Goal: Task Accomplishment & Management: Complete application form

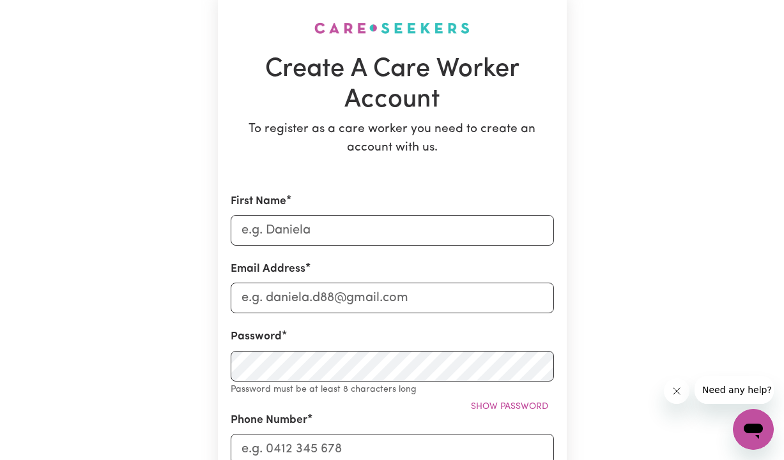
scroll to position [96, 0]
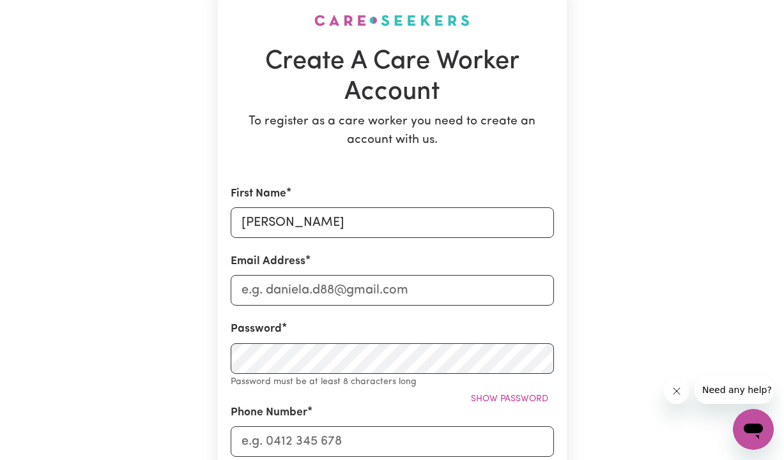
type input "[PERSON_NAME]"
click at [282, 292] on input "Email Address" at bounding box center [392, 290] width 323 height 31
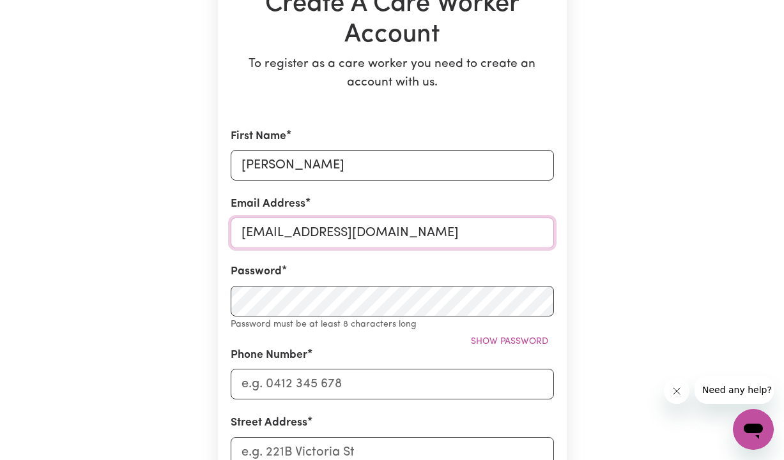
scroll to position [155, 0]
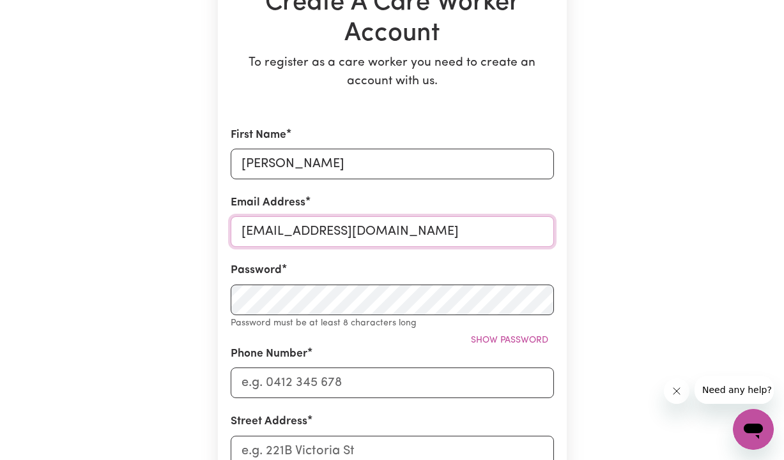
type input "[EMAIL_ADDRESS][DOMAIN_NAME]"
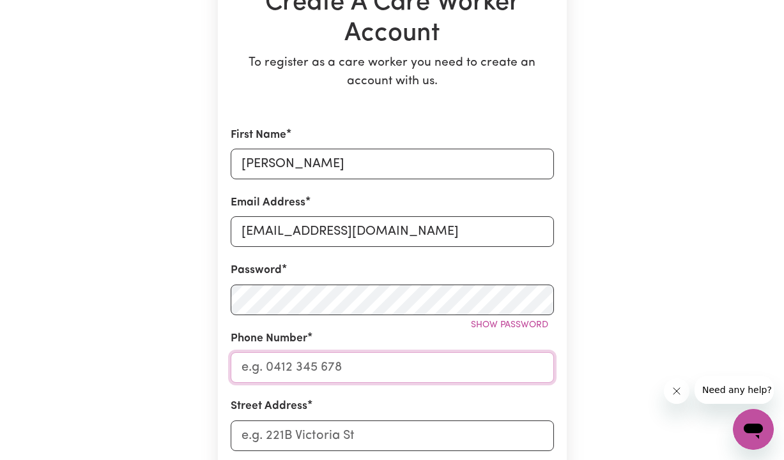
click at [281, 363] on input "Phone Number" at bounding box center [392, 367] width 323 height 31
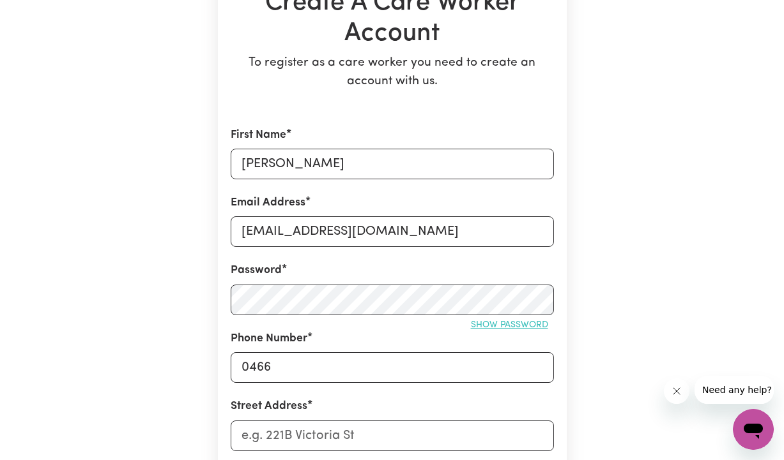
click at [493, 327] on span "Show password" at bounding box center [509, 326] width 77 height 10
click at [493, 327] on span "Hide password" at bounding box center [512, 326] width 71 height 10
click at [312, 373] on input "0466" at bounding box center [392, 367] width 323 height 31
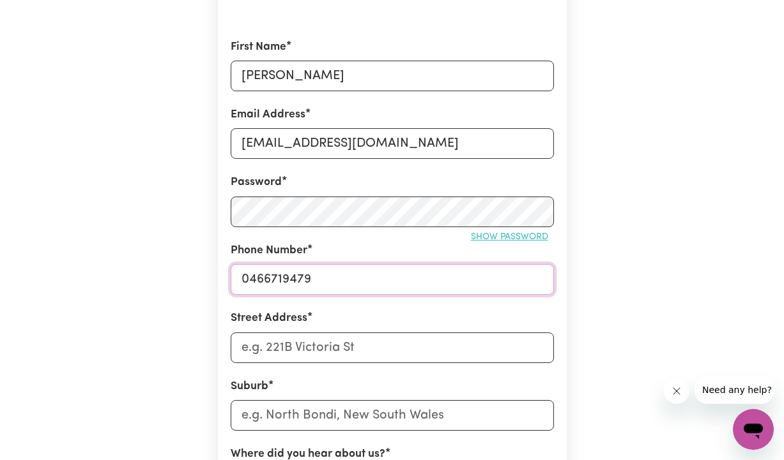
scroll to position [282, 0]
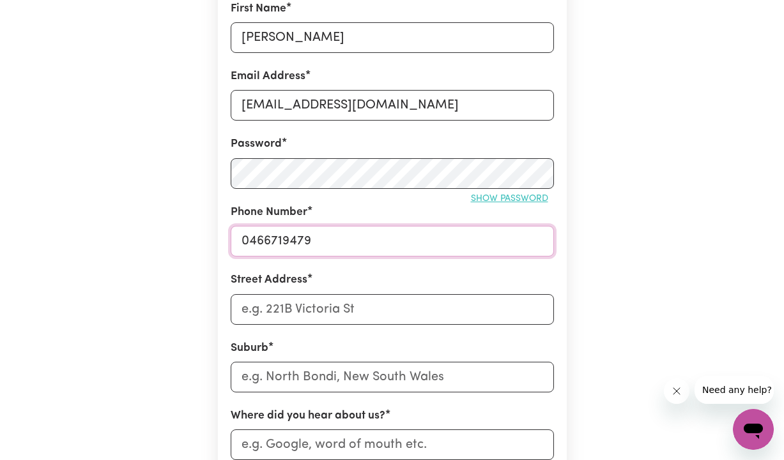
type input "0466719479"
click at [305, 307] on input "Street Address" at bounding box center [392, 309] width 323 height 31
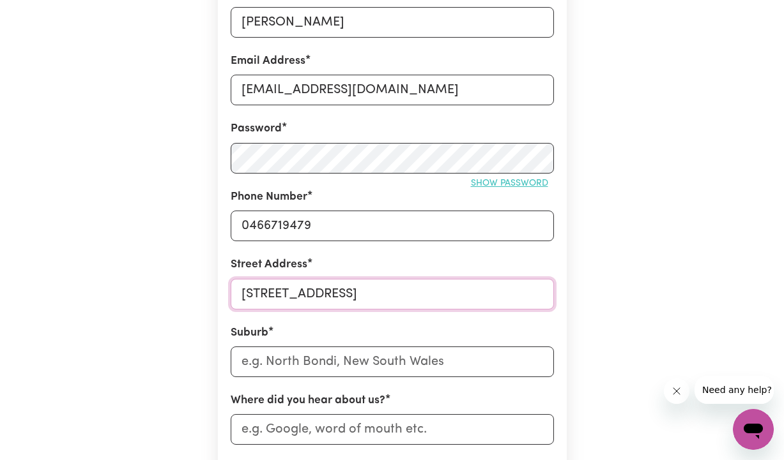
scroll to position [340, 0]
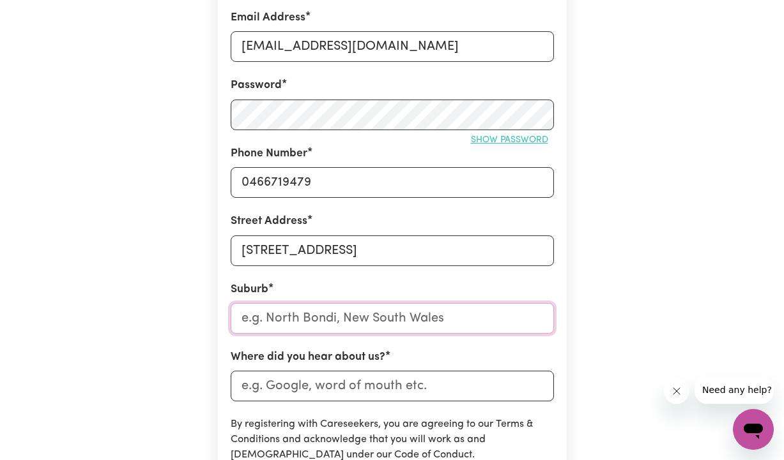
click at [293, 319] on input "text" at bounding box center [392, 318] width 323 height 31
drag, startPoint x: 397, startPoint y: 254, endPoint x: 319, endPoint y: 253, distance: 77.9
click at [319, 253] on input "[STREET_ADDRESS]" at bounding box center [392, 251] width 323 height 31
type input "[STREET_ADDRESS]"
click at [301, 322] on input "text" at bounding box center [392, 318] width 323 height 31
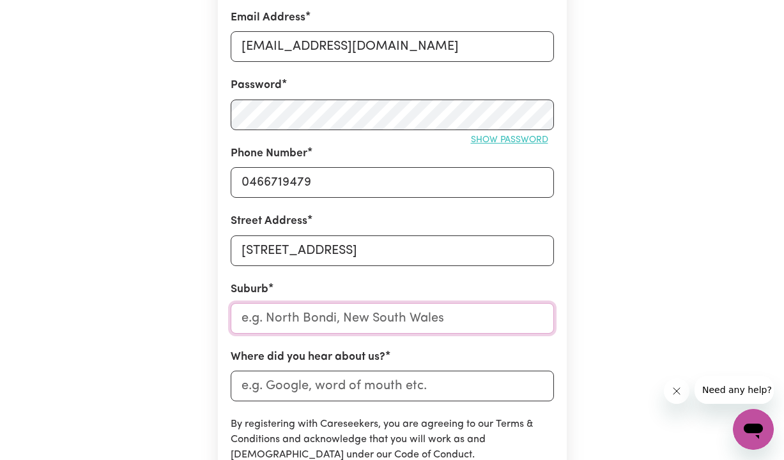
paste input "erskineville"
type input "erskineville"
type input "erskineville, [GEOGRAPHIC_DATA], 2043"
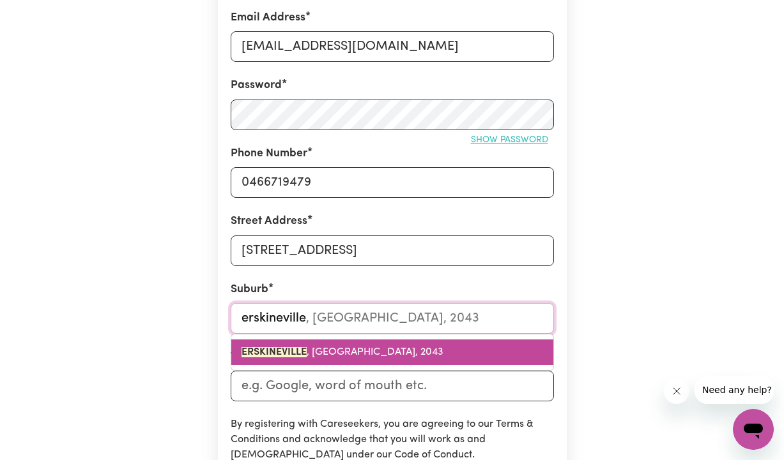
click at [312, 349] on span "ERSKINEVILLE , [GEOGRAPHIC_DATA], 2043" at bounding box center [342, 352] width 202 height 10
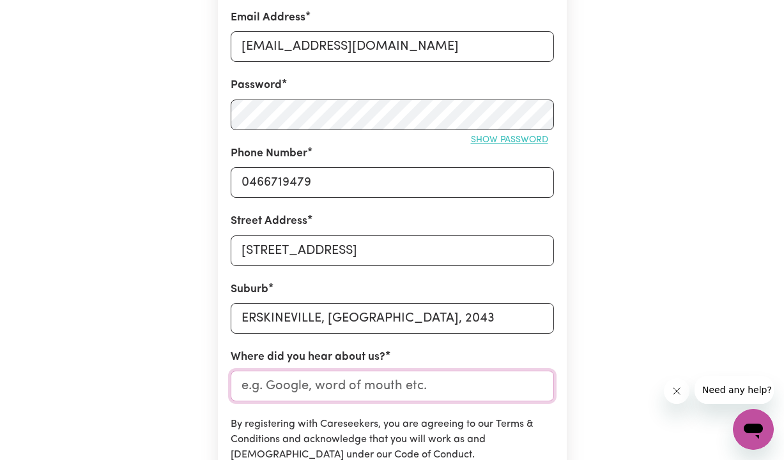
click at [305, 380] on input "Where did you hear about us?" at bounding box center [392, 386] width 323 height 31
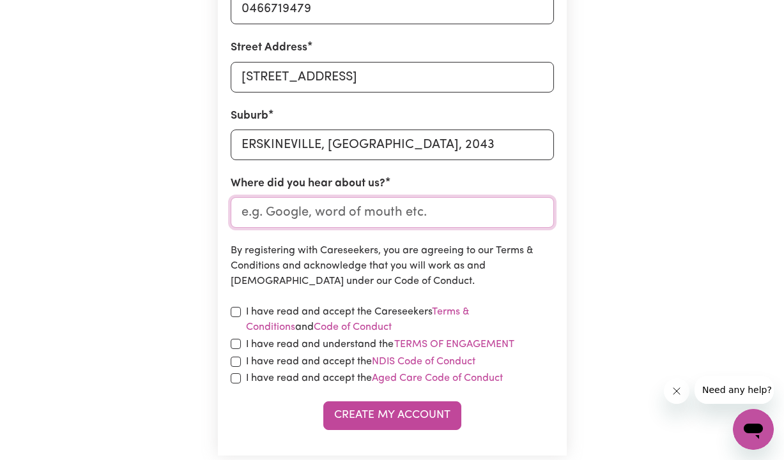
scroll to position [513, 0]
type input "Indeed"
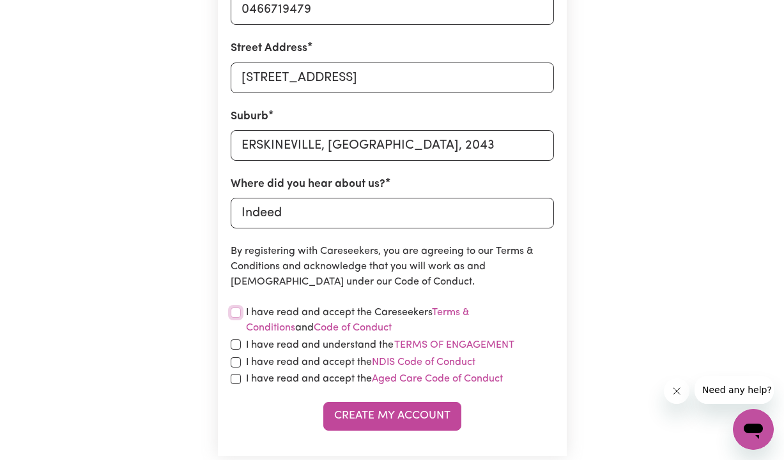
click at [232, 313] on input "checkbox" at bounding box center [236, 313] width 10 height 10
checkbox input "true"
click at [233, 345] on input "checkbox" at bounding box center [236, 345] width 10 height 10
checkbox input "true"
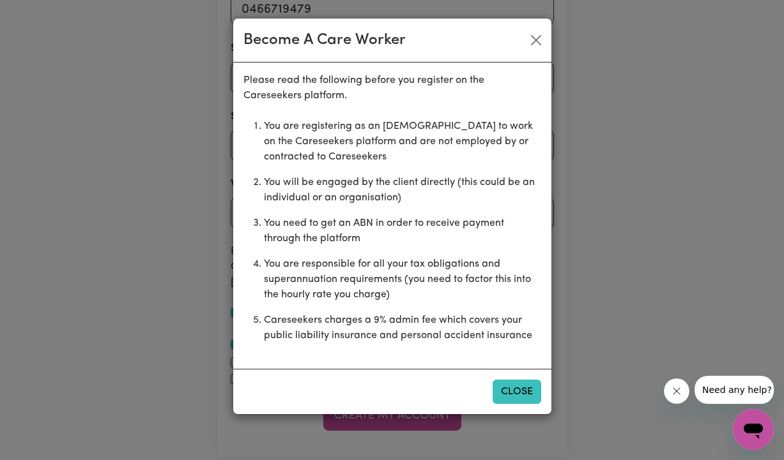
click at [513, 388] on button "Close" at bounding box center [516, 392] width 49 height 24
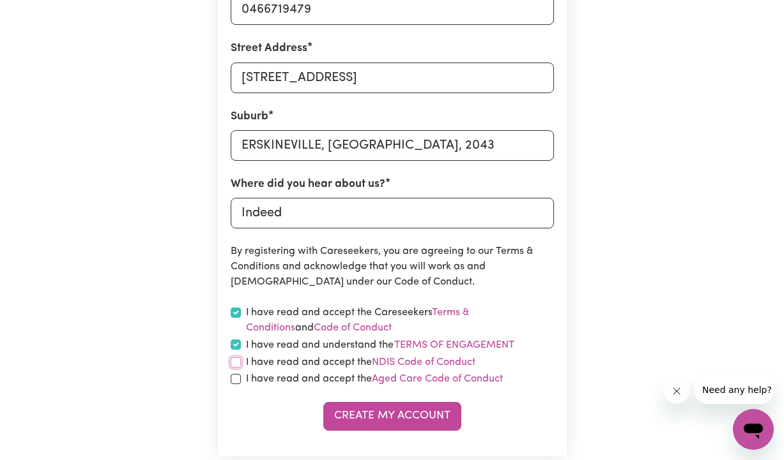
click at [233, 361] on input "checkbox" at bounding box center [236, 363] width 10 height 10
checkbox input "true"
click at [235, 375] on input "checkbox" at bounding box center [236, 379] width 10 height 10
checkbox input "true"
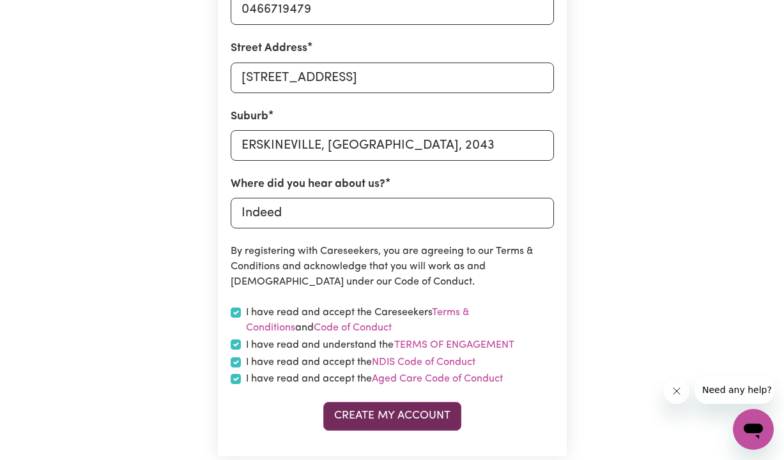
click at [409, 411] on button "Create My Account" at bounding box center [392, 416] width 138 height 28
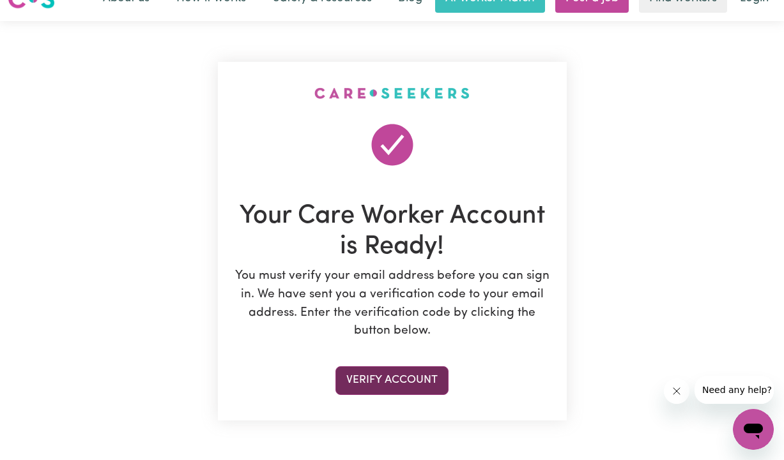
scroll to position [23, 0]
click at [393, 379] on button "Verify Account" at bounding box center [391, 381] width 113 height 28
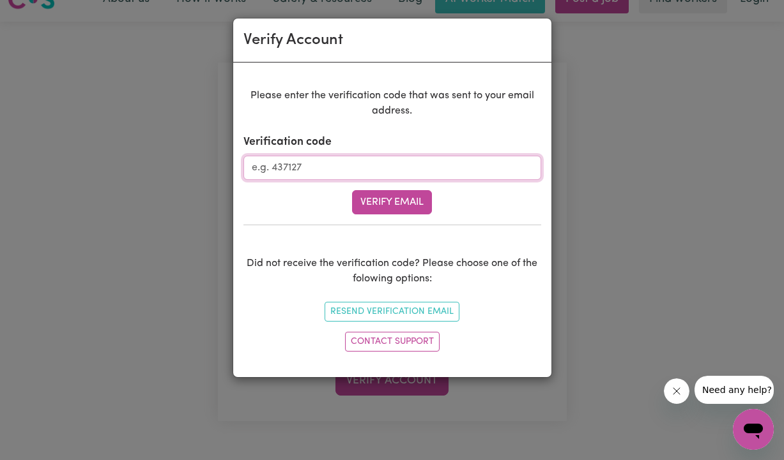
click at [330, 165] on input "Verification code" at bounding box center [392, 168] width 298 height 24
click at [312, 164] on input "Verification code" at bounding box center [392, 168] width 298 height 24
paste input "309536"
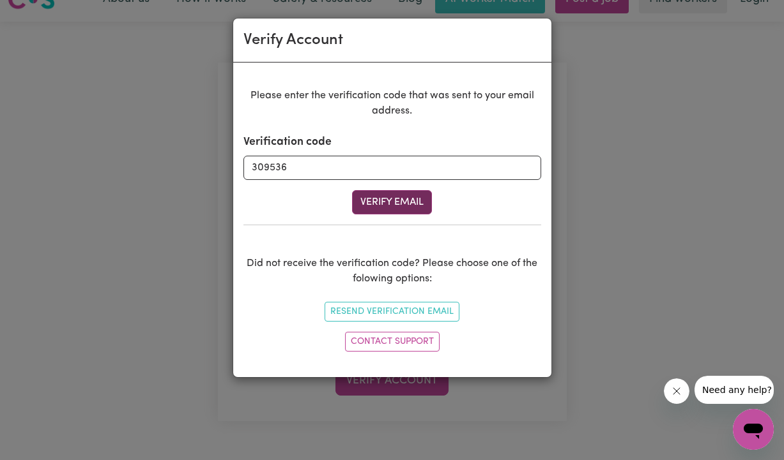
click at [380, 195] on button "Verify Email" at bounding box center [392, 202] width 80 height 24
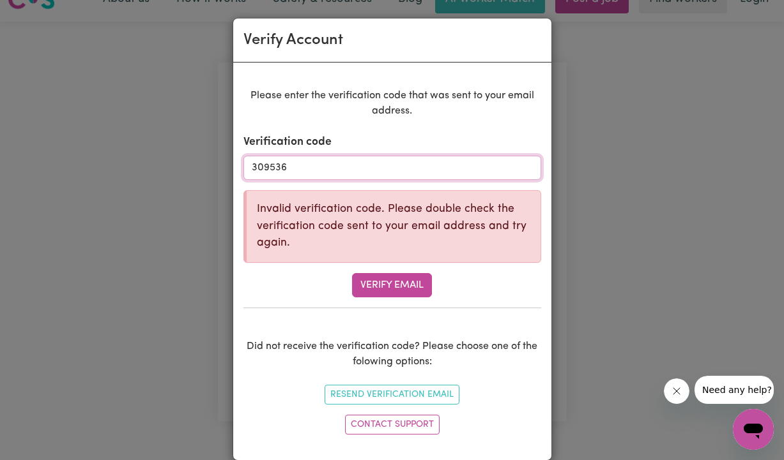
click at [257, 169] on input "309536" at bounding box center [392, 168] width 298 height 24
click at [254, 169] on input "309536" at bounding box center [392, 168] width 298 height 24
type input "309536"
click at [406, 278] on button "Verify Email" at bounding box center [392, 285] width 80 height 24
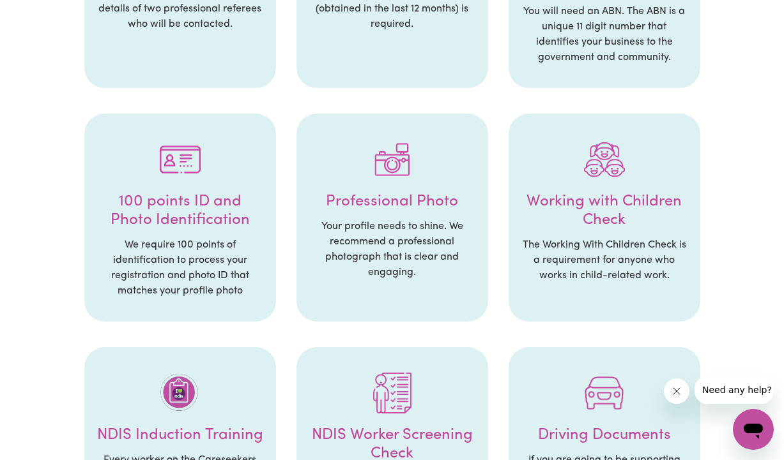
scroll to position [450, 0]
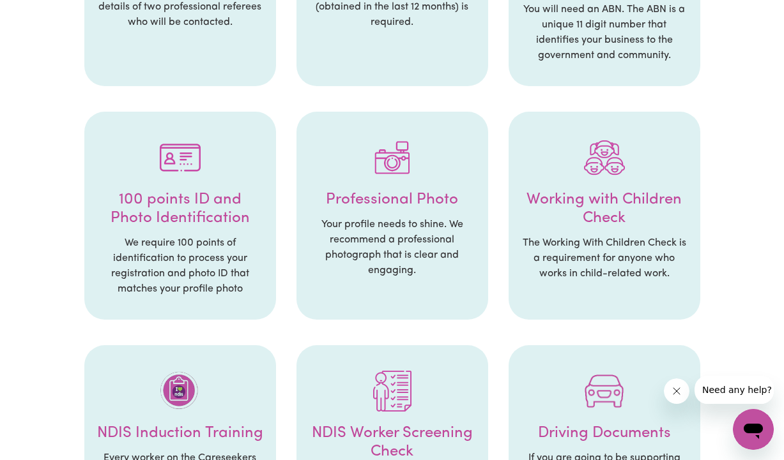
click at [392, 191] on h4 "Professional Photo" at bounding box center [392, 200] width 166 height 19
click at [393, 142] on img at bounding box center [392, 157] width 41 height 41
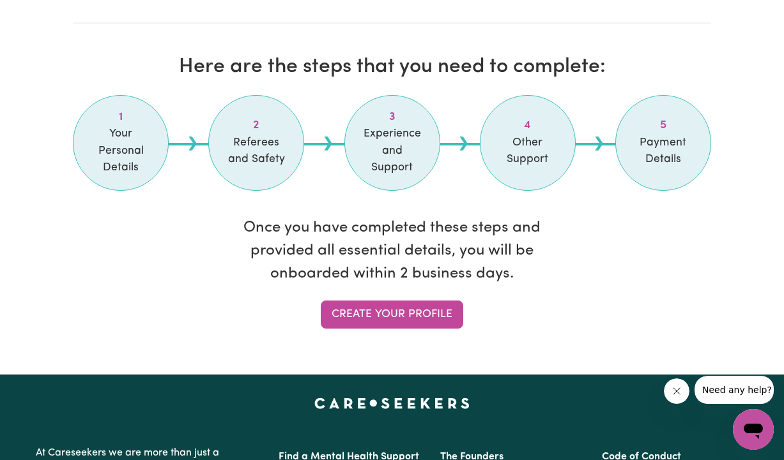
scroll to position [1066, 0]
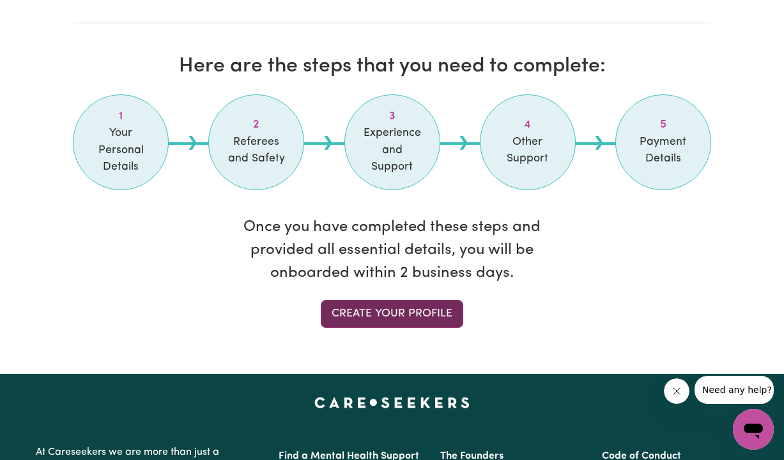
click at [391, 300] on link "Create your profile" at bounding box center [392, 314] width 142 height 28
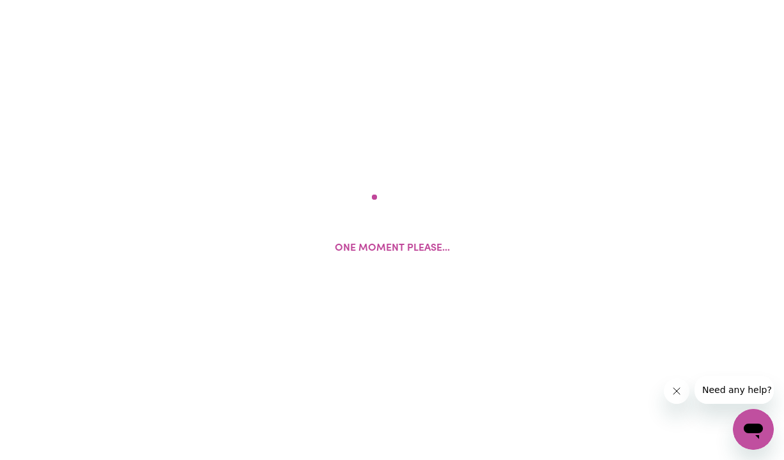
select select "Studying a healthcare related degree or qualification"
